Goal: Entertainment & Leisure: Consume media (video, audio)

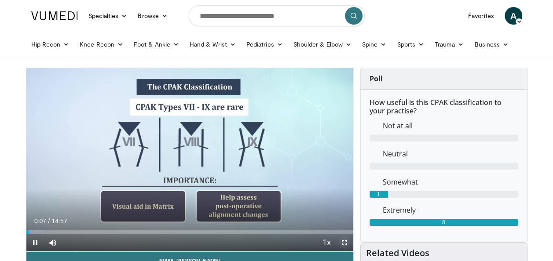
click at [343, 239] on span "Video Player" at bounding box center [345, 243] width 18 height 18
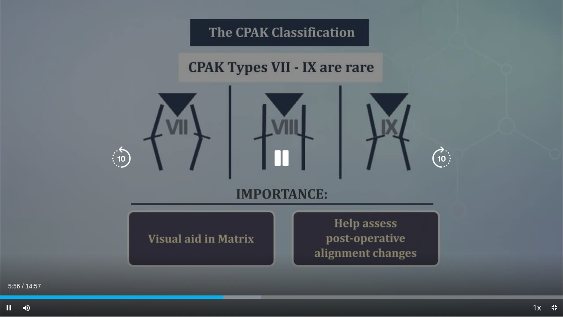
click at [284, 153] on icon "Video Player" at bounding box center [281, 158] width 25 height 25
click at [277, 155] on icon "Video Player" at bounding box center [281, 158] width 25 height 25
click at [280, 164] on icon "Video Player" at bounding box center [281, 158] width 25 height 25
click at [347, 172] on div "10 seconds Tap to unmute" at bounding box center [281, 158] width 563 height 316
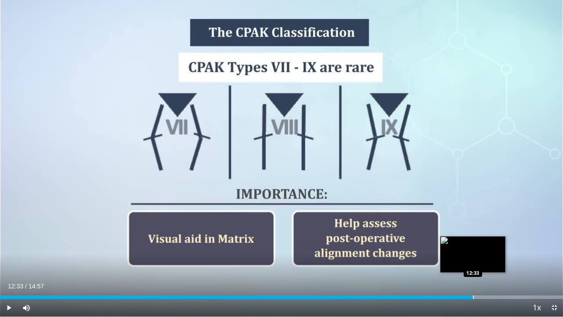
click at [473, 261] on div "Progress Bar" at bounding box center [473, 297] width 1 height 4
click at [462, 261] on div "Loaded : 82.48% 12:15 12:16" at bounding box center [281, 297] width 563 height 4
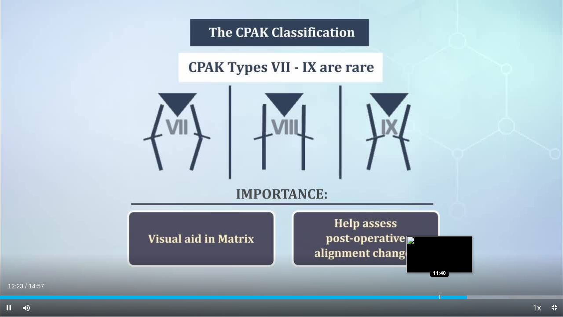
click at [438, 261] on div "Loaded : 90.28% 12:23 11:40" at bounding box center [281, 294] width 563 height 8
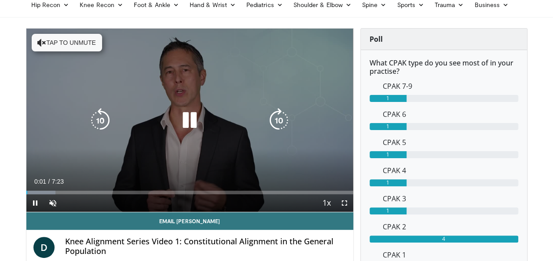
scroll to position [43, 0]
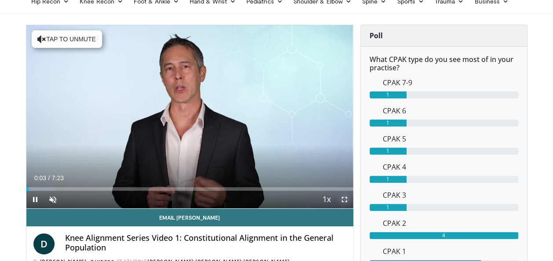
click at [349, 200] on span "Video Player" at bounding box center [345, 200] width 18 height 18
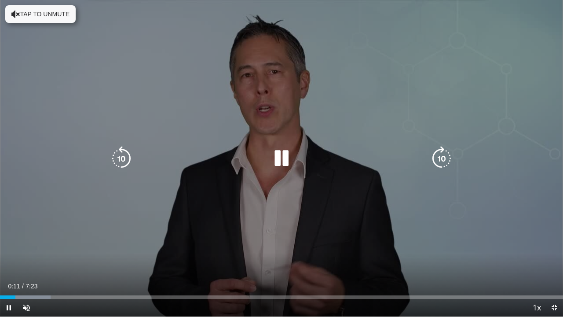
click at [41, 7] on button "Tap to unmute" at bounding box center [40, 14] width 70 height 18
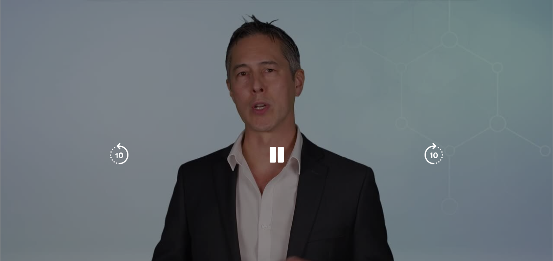
scroll to position [0, 0]
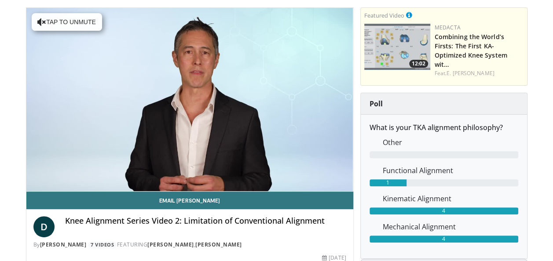
scroll to position [61, 0]
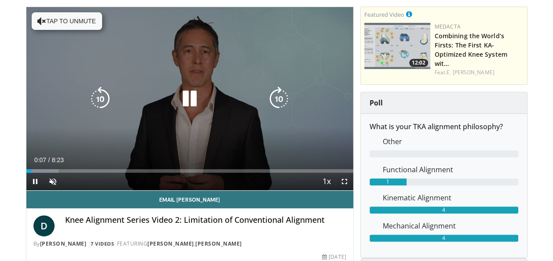
click at [84, 23] on button "Tap to unmute" at bounding box center [67, 21] width 70 height 18
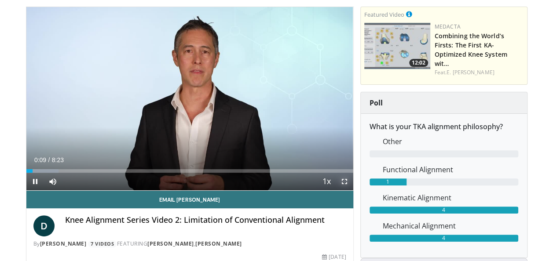
click at [343, 181] on span "Video Player" at bounding box center [345, 182] width 18 height 18
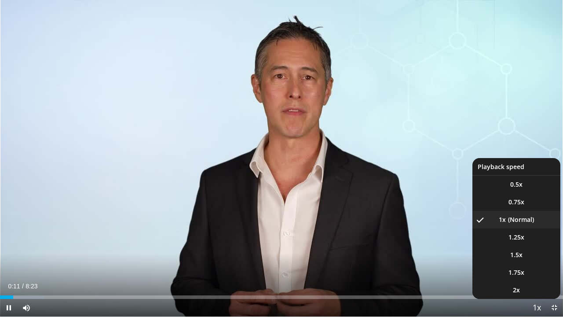
click at [534, 261] on span "Video Player" at bounding box center [536, 308] width 12 height 18
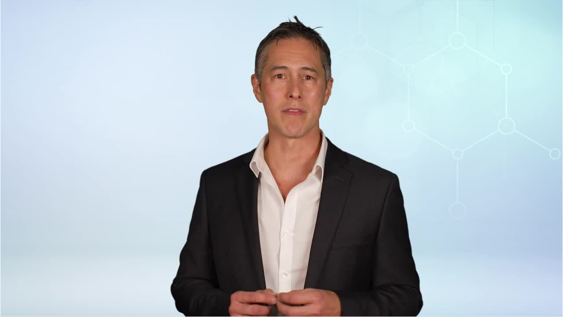
click at [534, 261] on video-js "**********" at bounding box center [281, 158] width 563 height 317
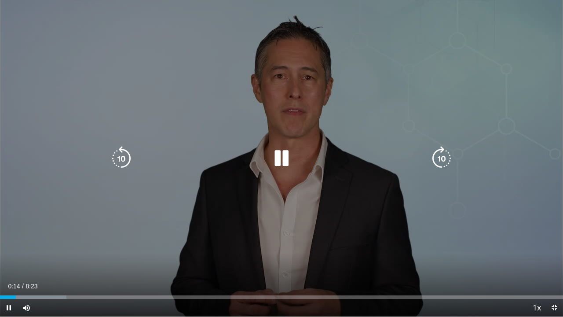
click at [316, 172] on div "10 seconds Tap to unmute" at bounding box center [281, 158] width 563 height 316
click at [290, 159] on icon "Video Player" at bounding box center [281, 158] width 25 height 25
click at [281, 161] on icon "Video Player" at bounding box center [281, 158] width 25 height 25
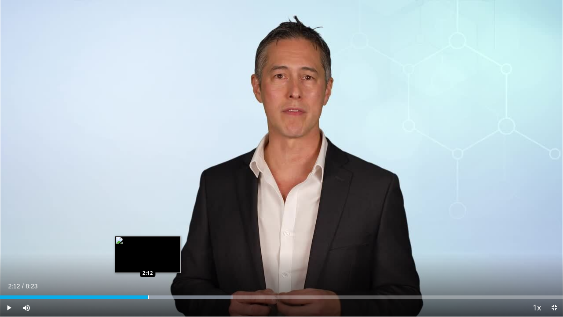
click at [148, 261] on div "Progress Bar" at bounding box center [148, 297] width 1 height 4
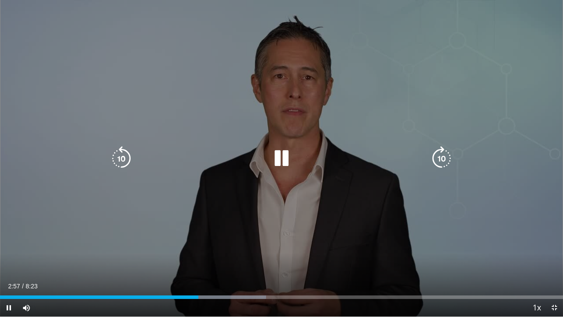
click at [277, 161] on icon "Video Player" at bounding box center [281, 158] width 25 height 25
click at [280, 155] on icon "Video Player" at bounding box center [281, 158] width 25 height 25
click at [285, 165] on icon "Video Player" at bounding box center [281, 158] width 25 height 25
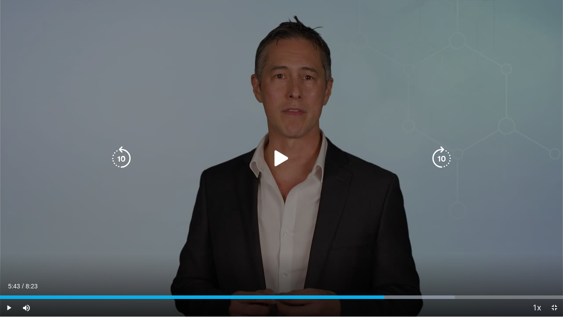
click at [278, 160] on icon "Video Player" at bounding box center [281, 158] width 25 height 25
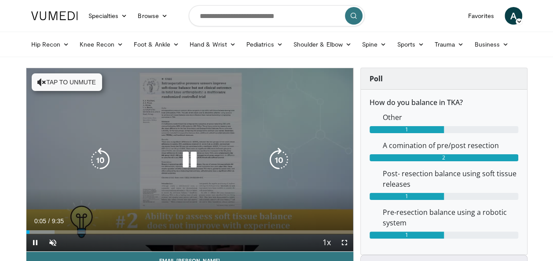
click at [84, 77] on button "Tap to unmute" at bounding box center [67, 82] width 70 height 18
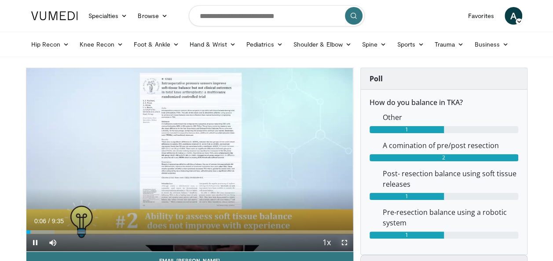
click at [343, 243] on span "Video Player" at bounding box center [345, 243] width 18 height 18
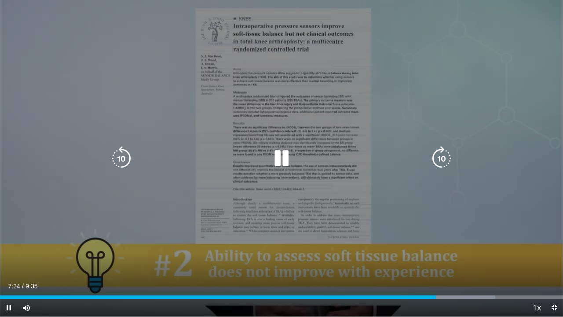
click at [287, 157] on icon "Video Player" at bounding box center [281, 158] width 25 height 25
click at [275, 152] on icon "Video Player" at bounding box center [281, 158] width 25 height 25
